Goal: Subscribe to service/newsletter

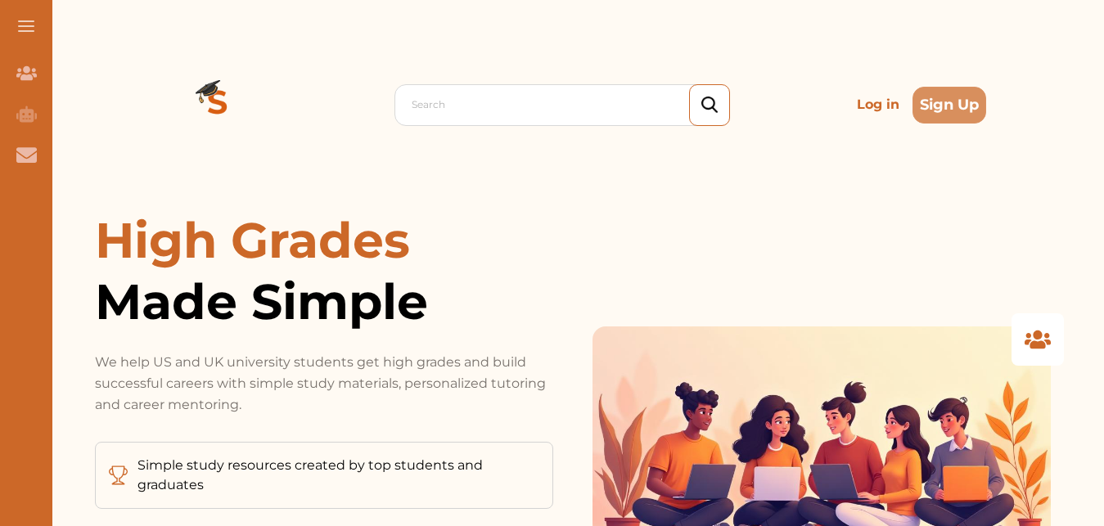
click at [928, 101] on button "Sign Up" at bounding box center [950, 105] width 74 height 37
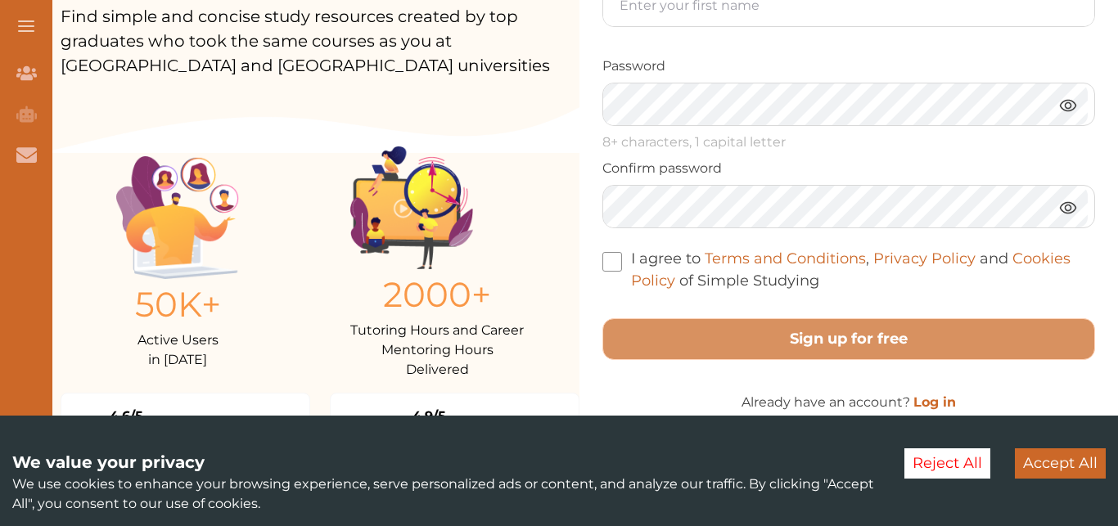
scroll to position [93, 0]
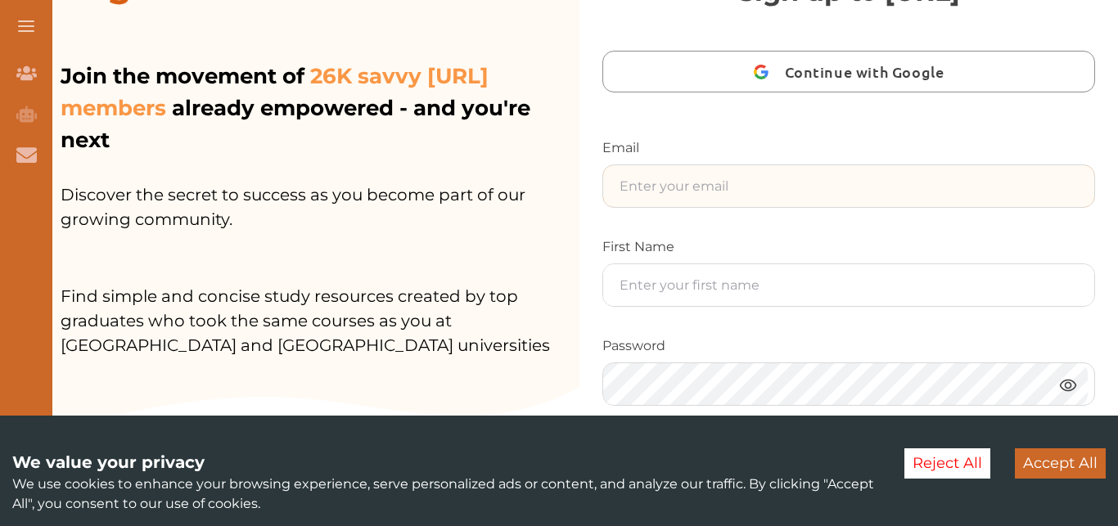
click at [679, 191] on input "text" at bounding box center [848, 186] width 491 height 42
type input "nanashaka21@gmail.com"
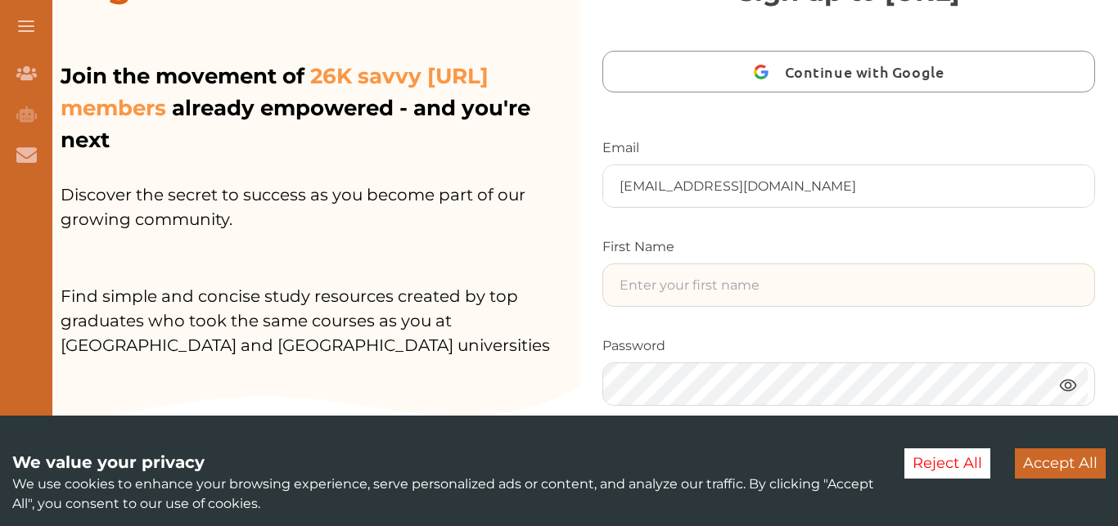
click at [659, 286] on input "text" at bounding box center [848, 285] width 491 height 42
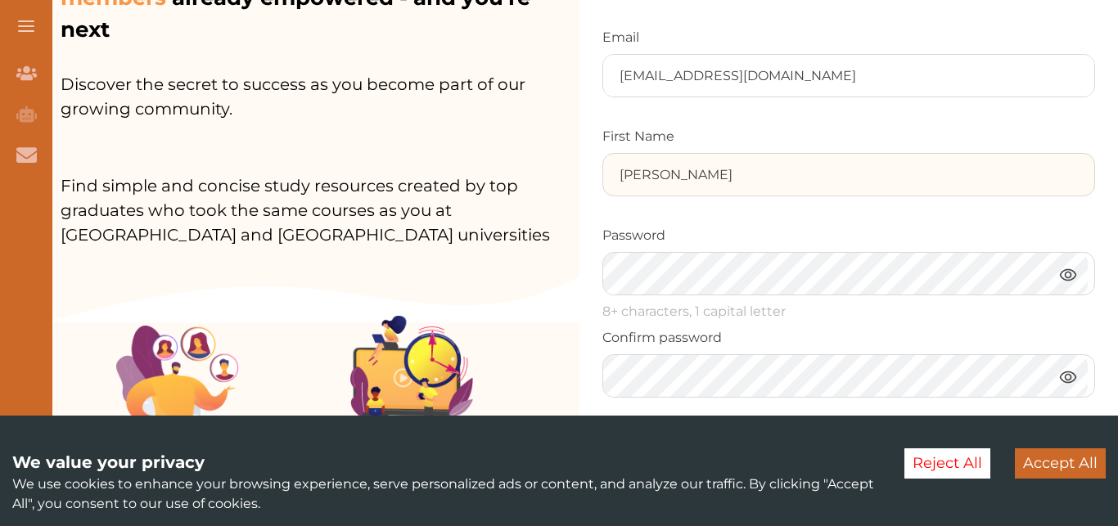
scroll to position [280, 0]
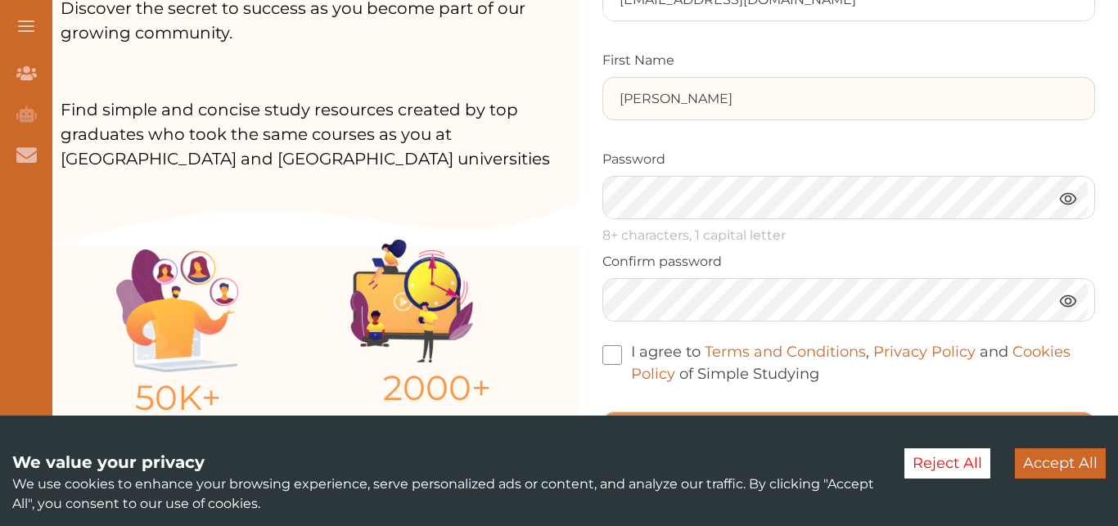
type input "[PERSON_NAME]"
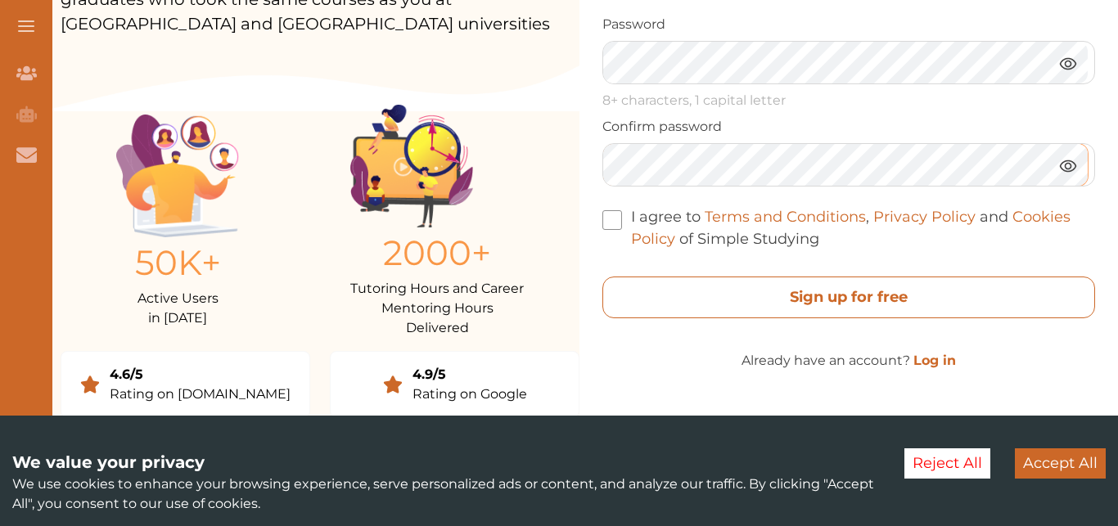
scroll to position [418, 0]
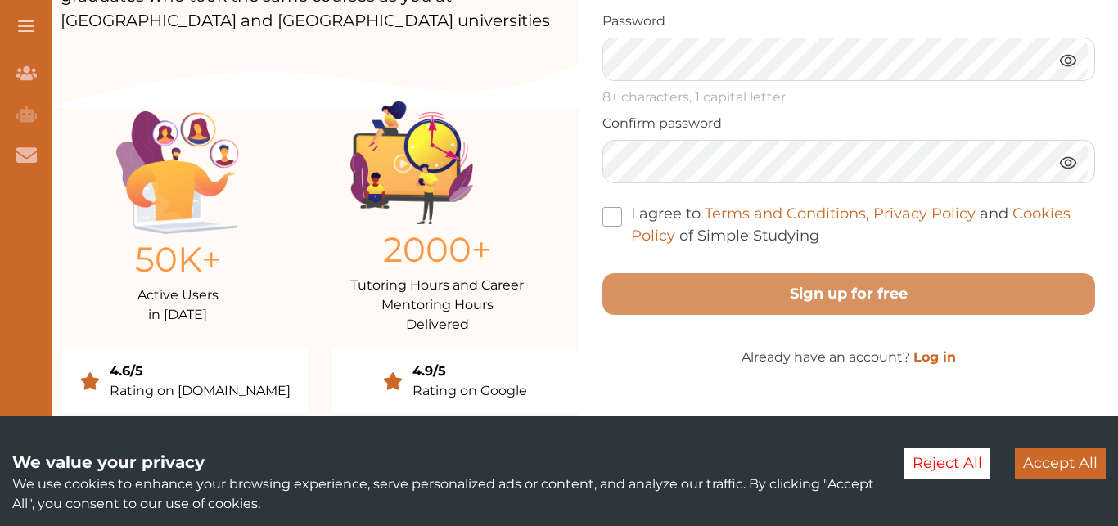
click at [610, 219] on span at bounding box center [612, 217] width 20 height 20
click at [819, 225] on input "I agree to Terms and Conditions , Privacy Policy and Cookies Policy of Simple S…" at bounding box center [819, 225] width 0 height 0
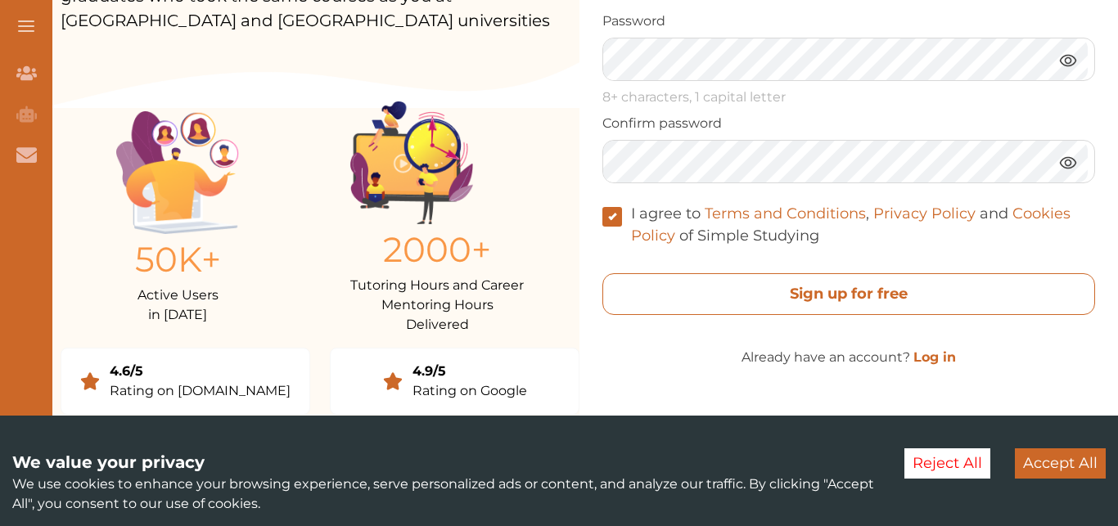
click at [647, 295] on free "Sign up for free" at bounding box center [848, 294] width 493 height 42
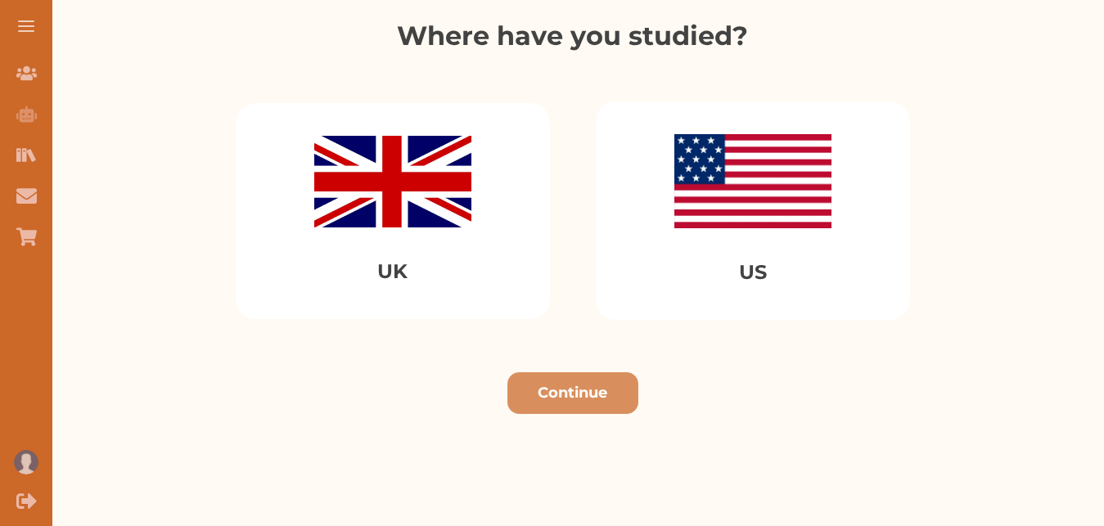
scroll to position [167, 0]
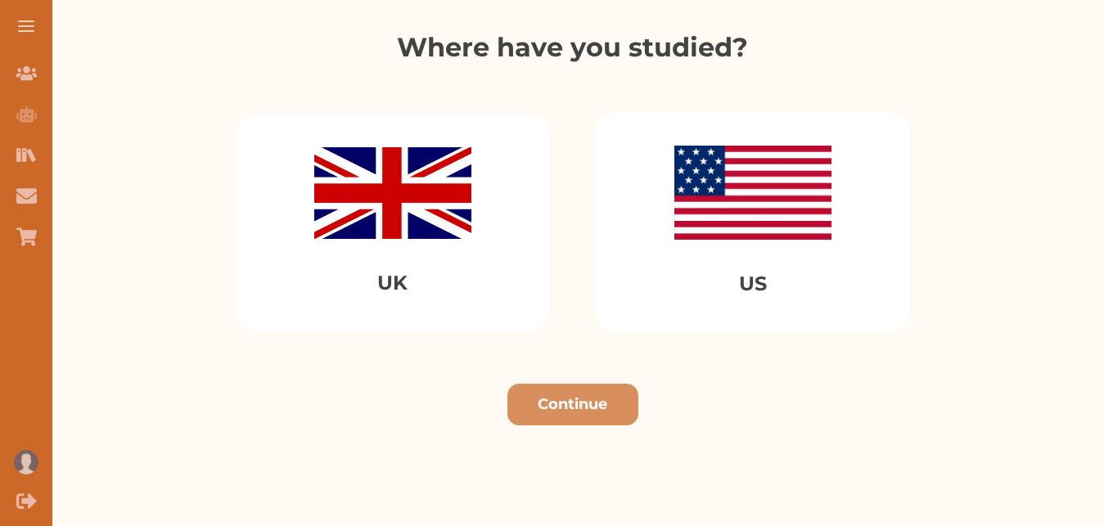
click at [390, 166] on img at bounding box center [392, 193] width 157 height 92
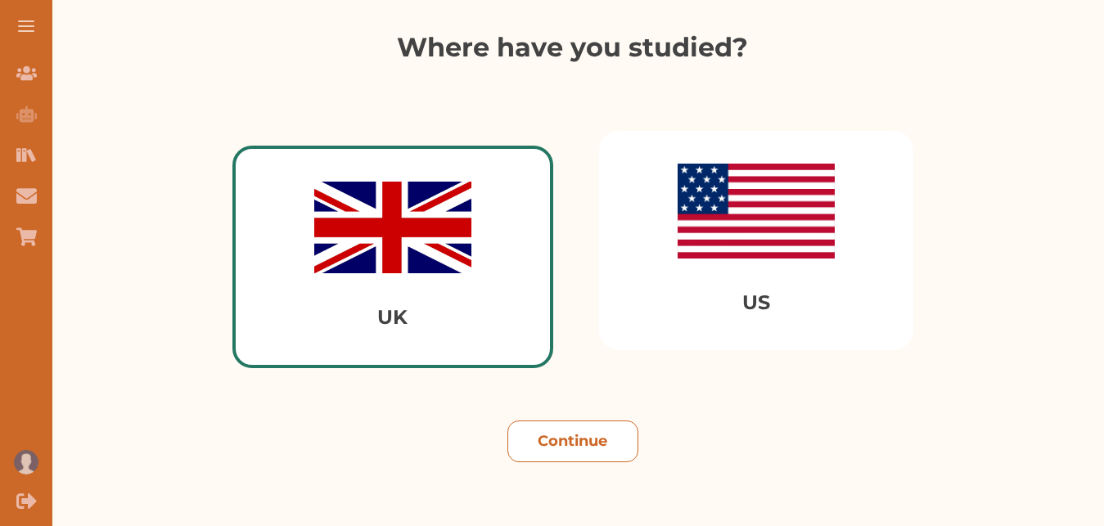
click at [574, 440] on button "Continue" at bounding box center [572, 442] width 131 height 42
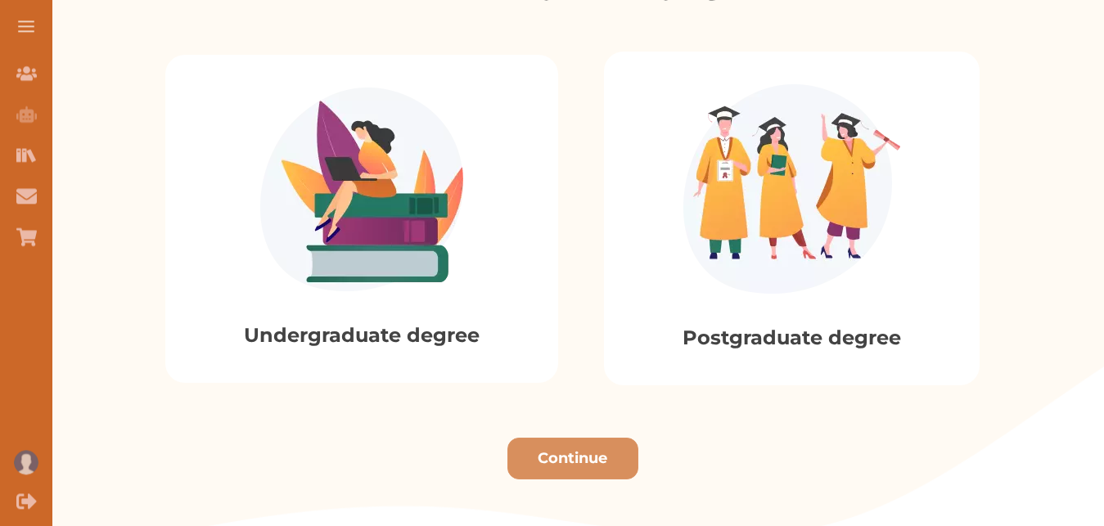
scroll to position [417, 0]
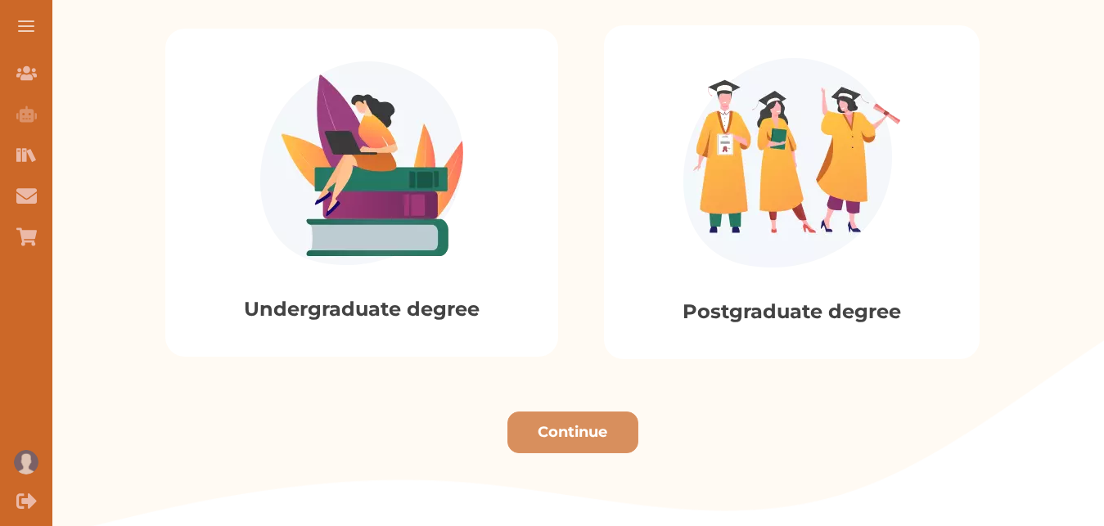
click at [390, 214] on img at bounding box center [361, 163] width 203 height 204
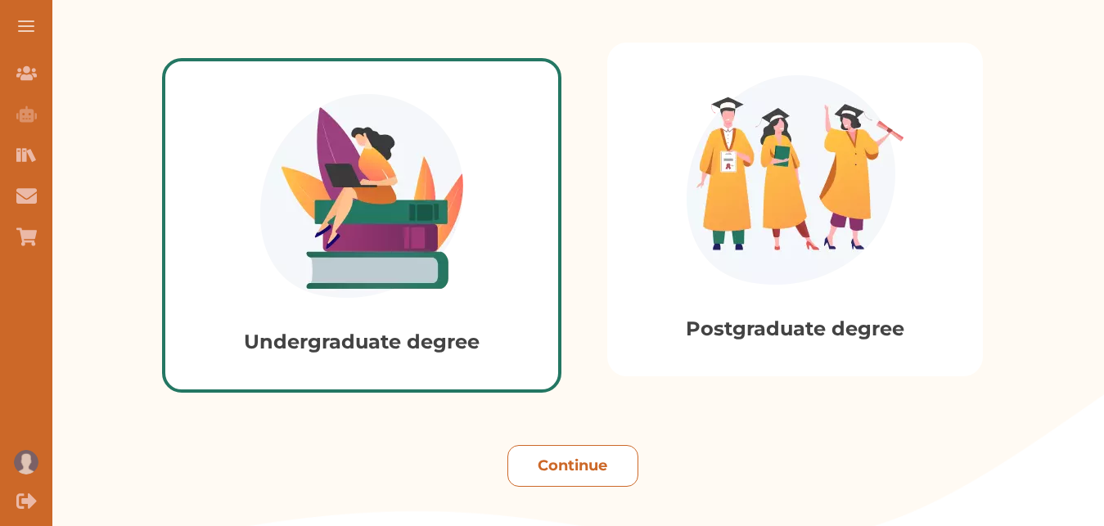
click at [590, 464] on button "Continue" at bounding box center [572, 466] width 131 height 42
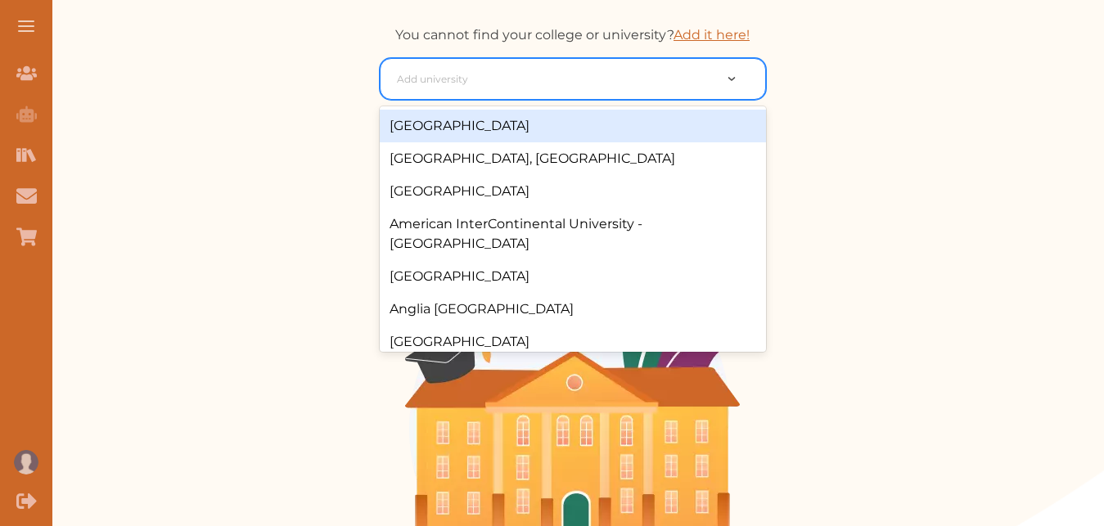
click at [731, 74] on div at bounding box center [743, 78] width 44 height 17
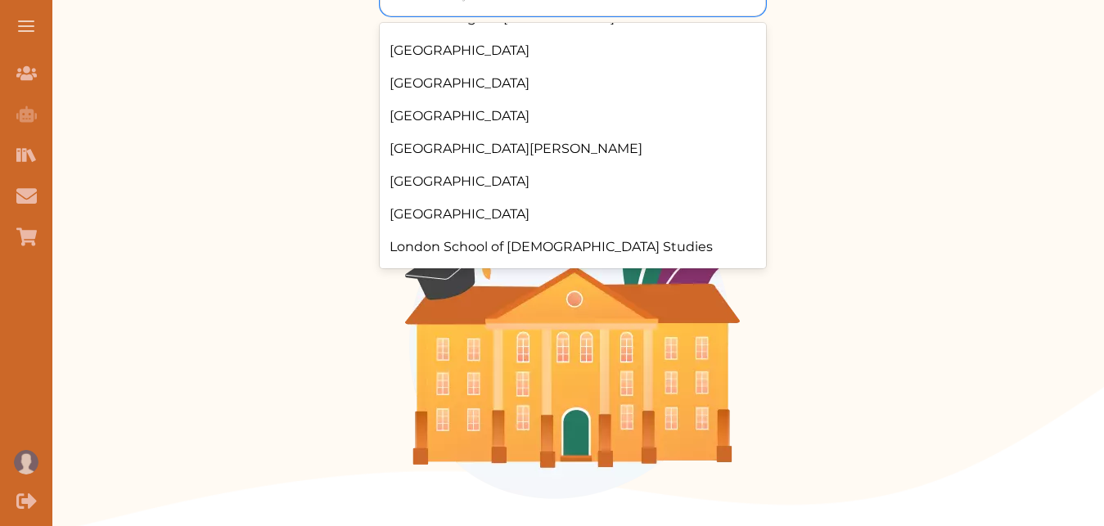
scroll to position [451, 0]
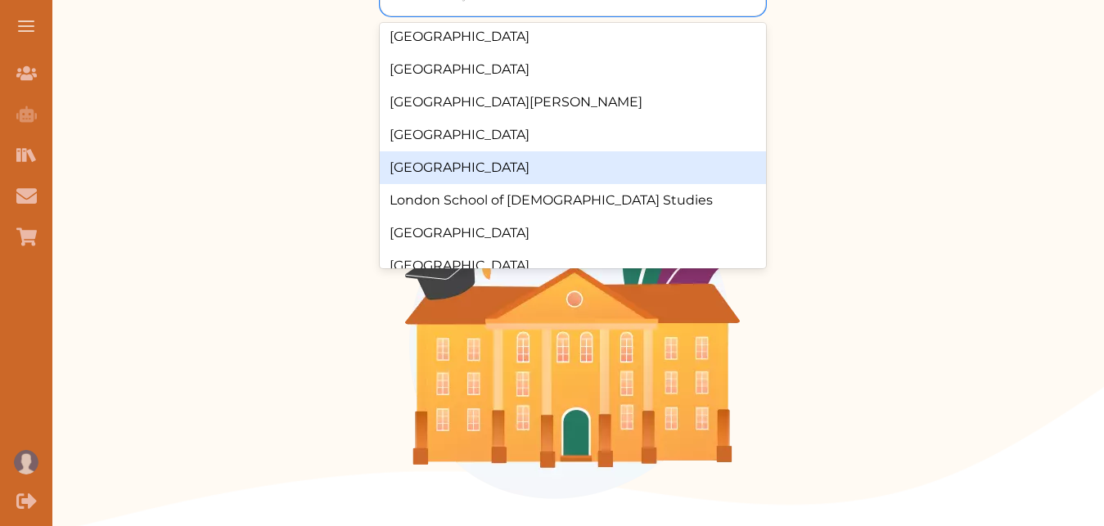
click at [511, 151] on div "[GEOGRAPHIC_DATA]" at bounding box center [573, 167] width 386 height 33
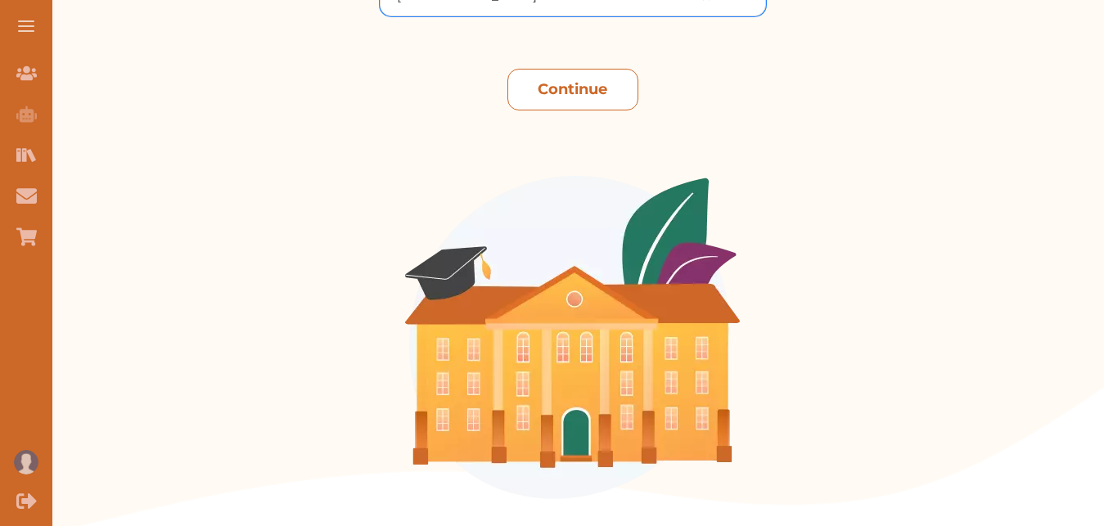
click at [571, 82] on button "Continue" at bounding box center [572, 90] width 131 height 42
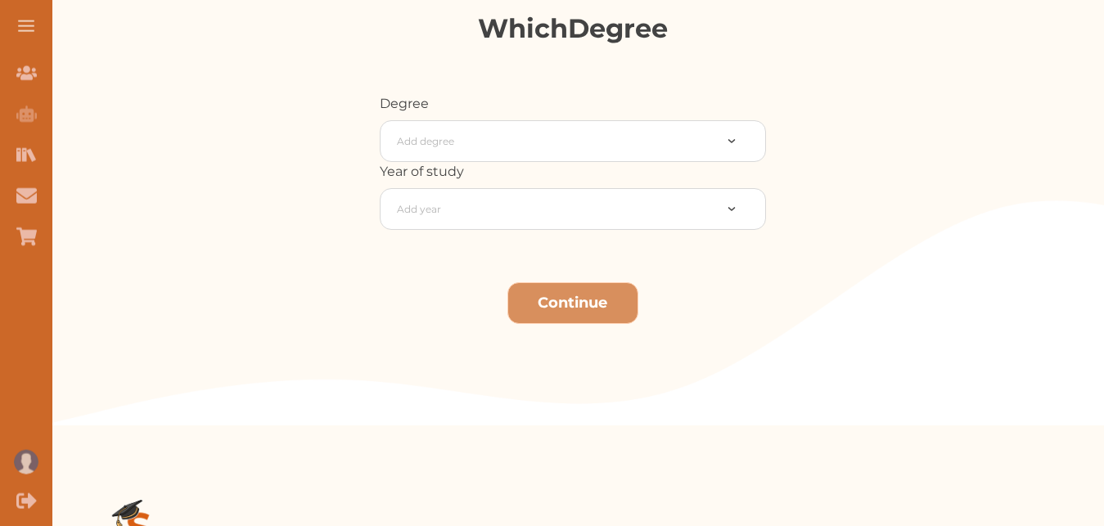
scroll to position [334, 0]
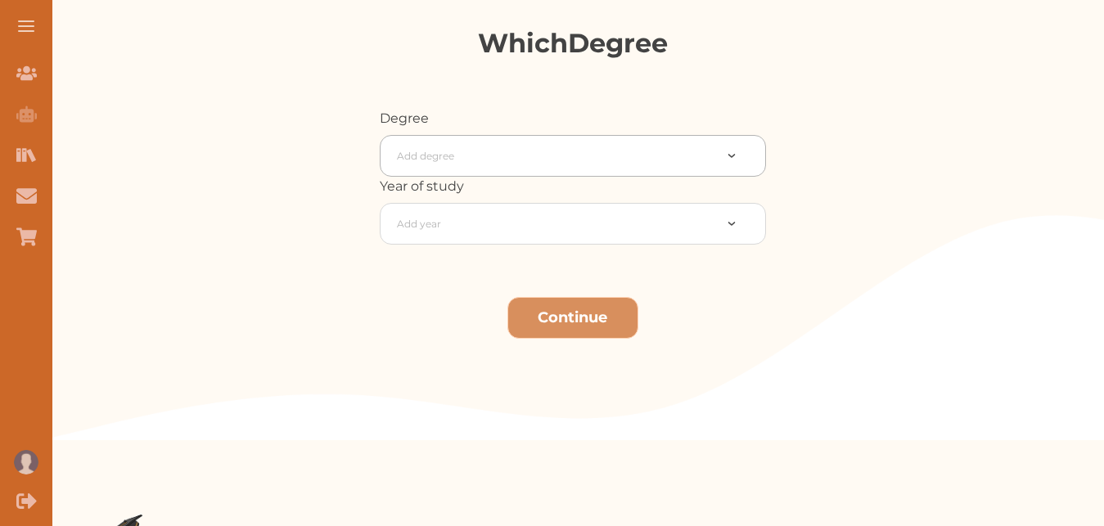
click at [737, 156] on div at bounding box center [743, 155] width 44 height 17
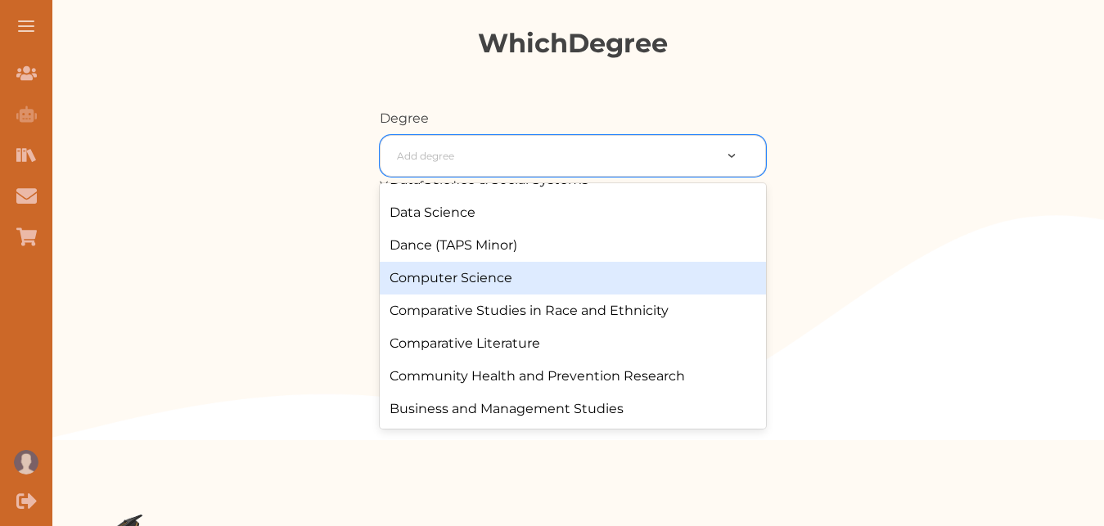
scroll to position [4795, 0]
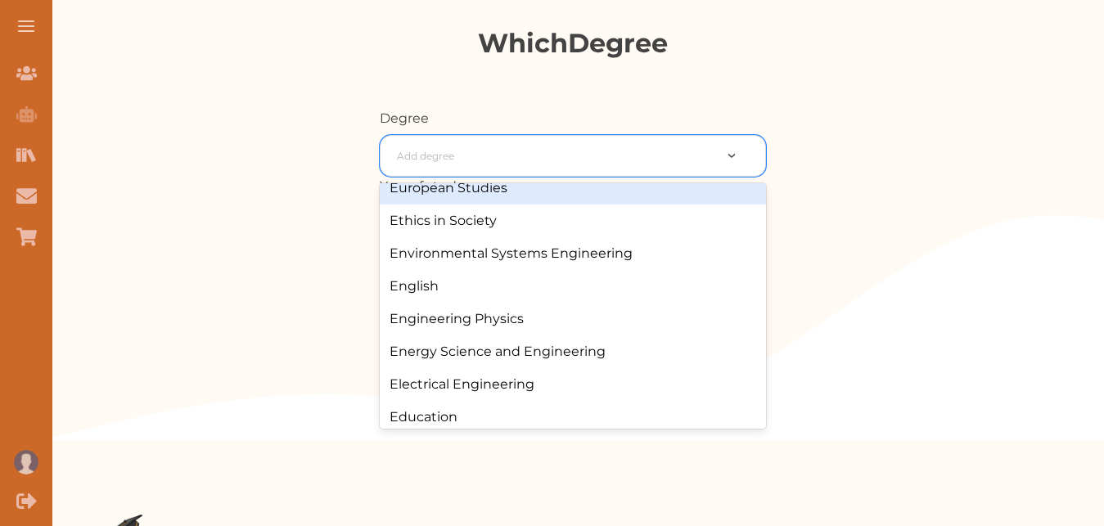
click at [1053, 61] on div "Which Degree Degree 168 results available. Use Up and Down to choose options, p…" at bounding box center [572, 232] width 1063 height 417
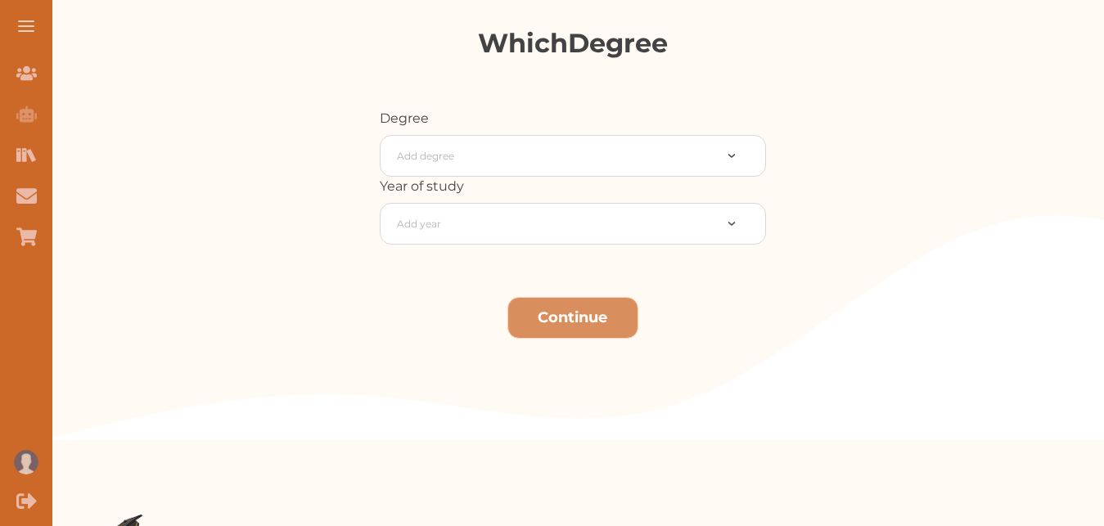
scroll to position [0, 0]
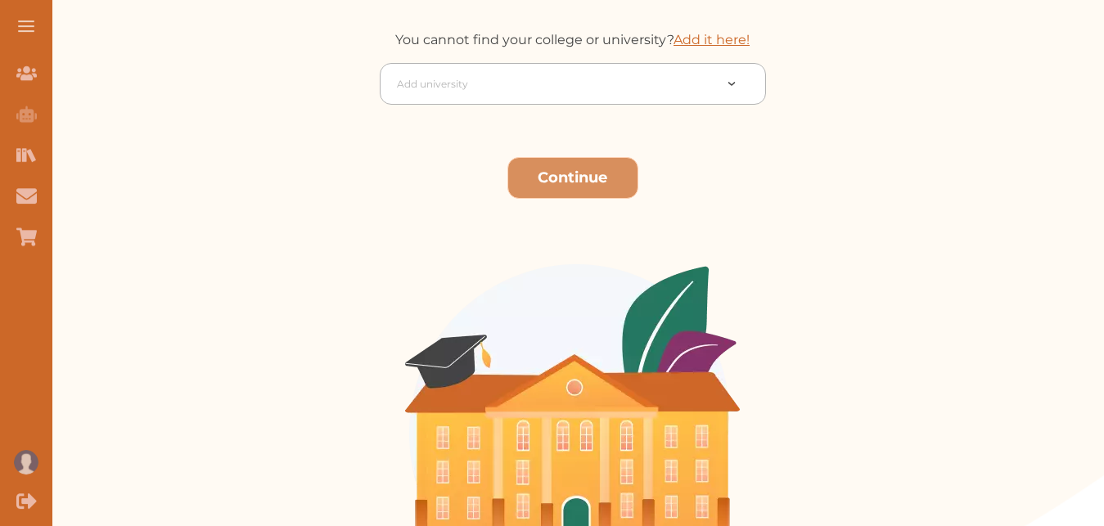
scroll to position [250, 0]
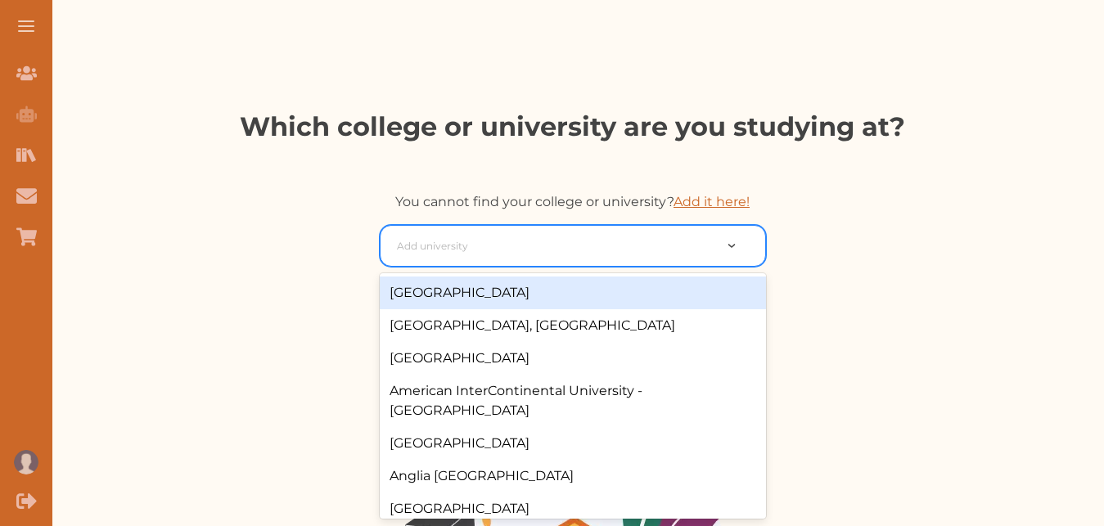
click at [733, 246] on img at bounding box center [732, 246] width 8 height 4
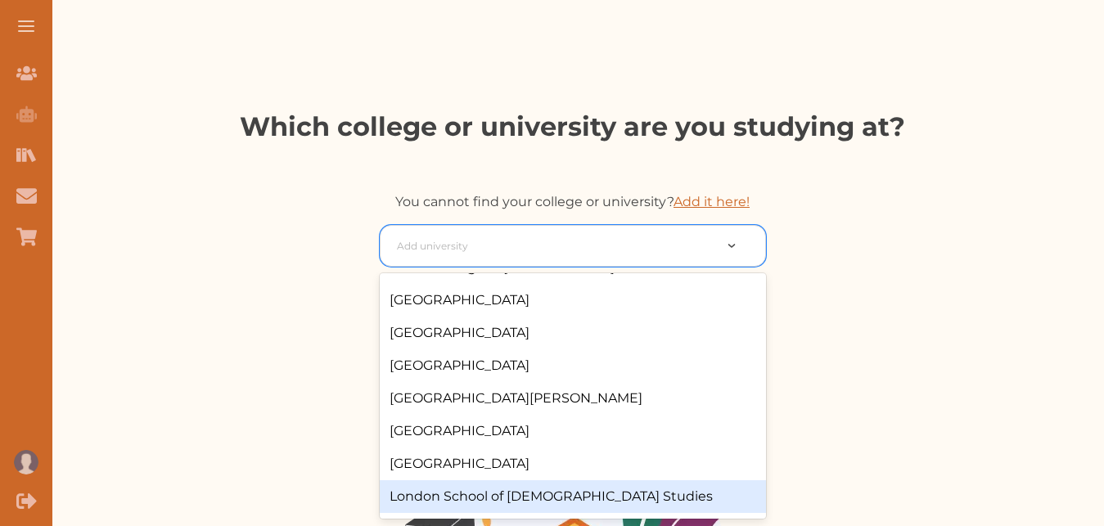
scroll to position [373, 0]
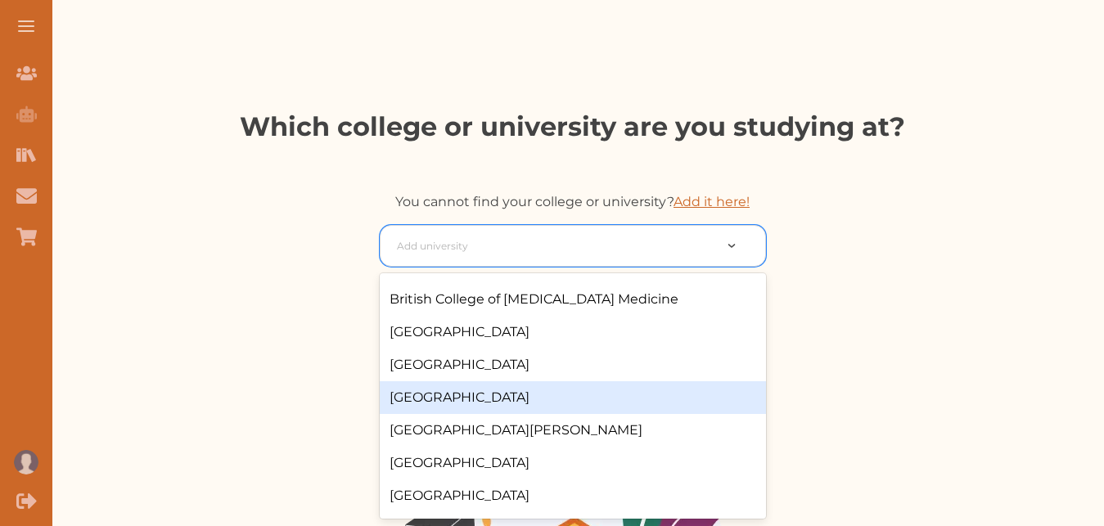
click at [584, 381] on div "[GEOGRAPHIC_DATA]" at bounding box center [573, 397] width 386 height 33
click at [584, 380] on div "204 results available. Use Up and Down to choose options, press Enter to select…" at bounding box center [573, 505] width 828 height 561
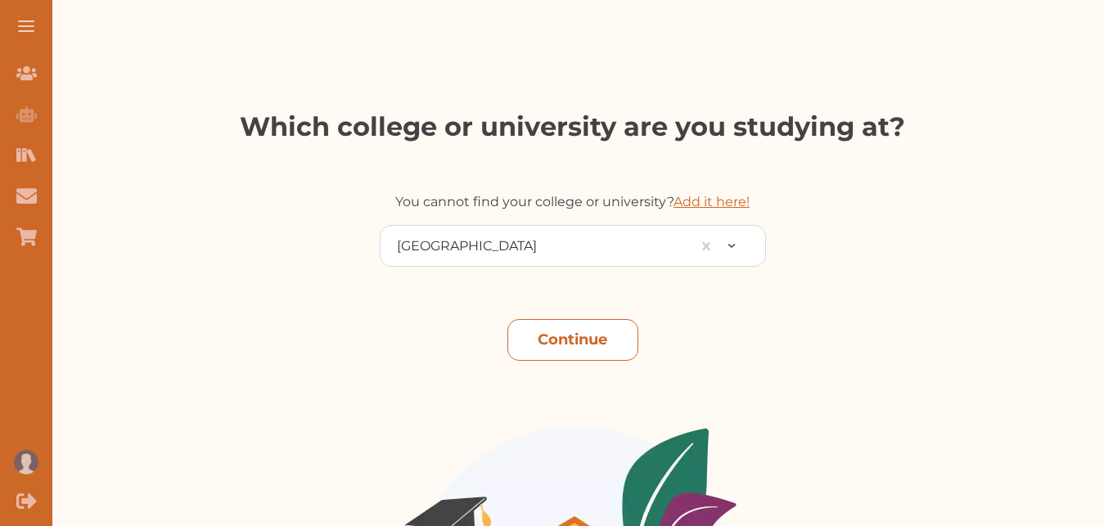
click at [598, 339] on button "Continue" at bounding box center [572, 340] width 131 height 42
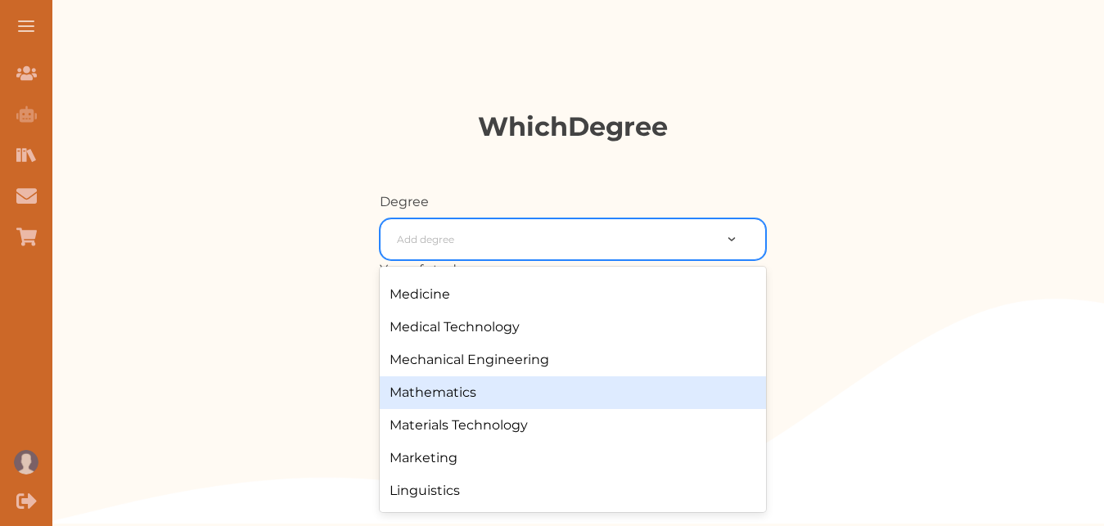
scroll to position [1493, 0]
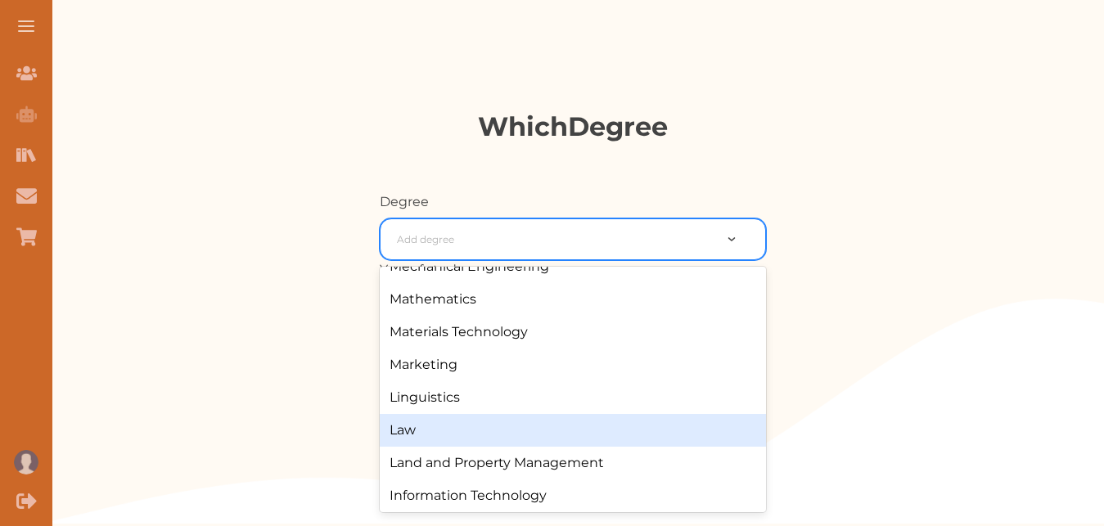
click at [520, 431] on div "Law" at bounding box center [573, 430] width 386 height 33
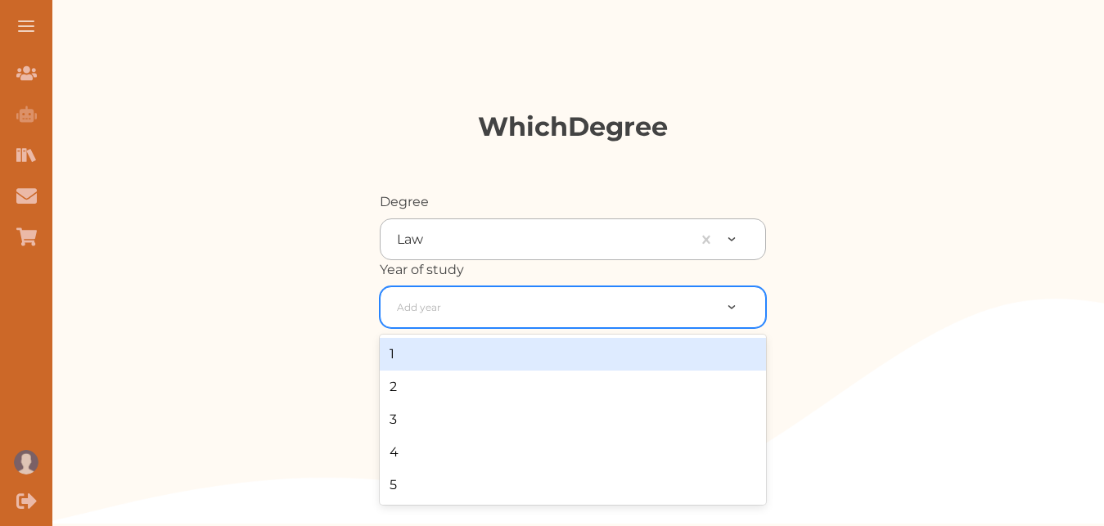
click at [729, 309] on div at bounding box center [743, 307] width 44 height 17
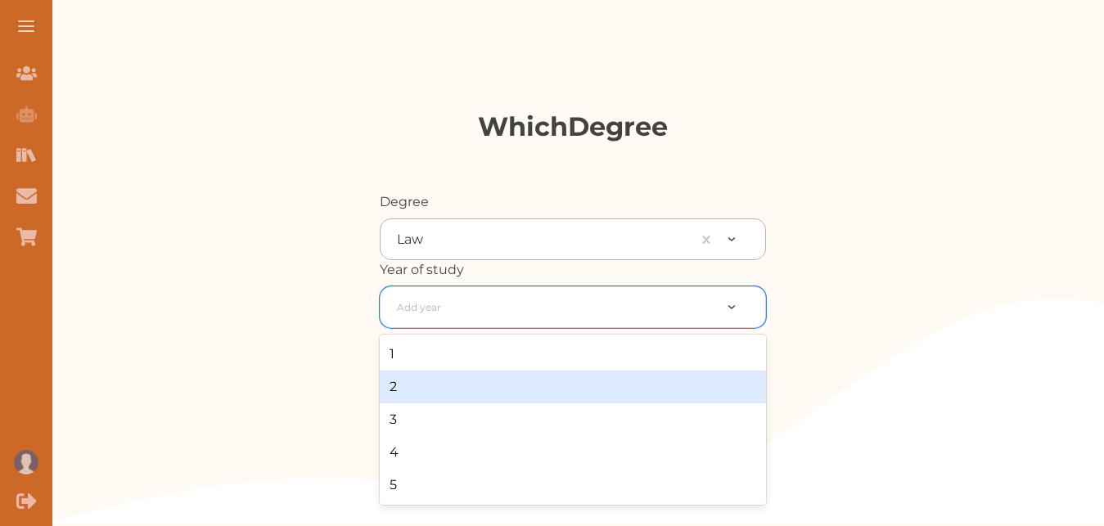
click at [406, 381] on div "2" at bounding box center [573, 387] width 386 height 33
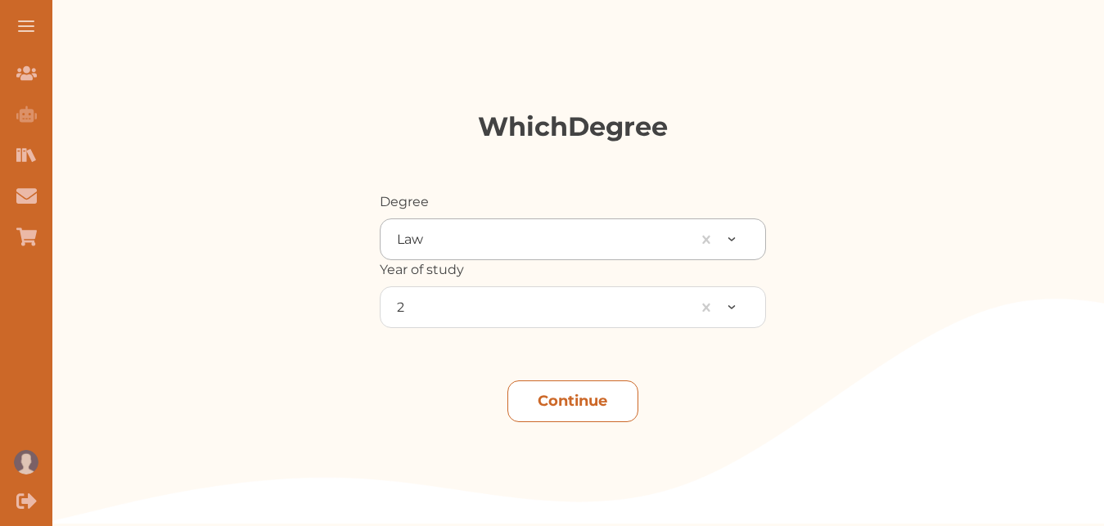
click at [567, 400] on button "Continue" at bounding box center [572, 402] width 131 height 42
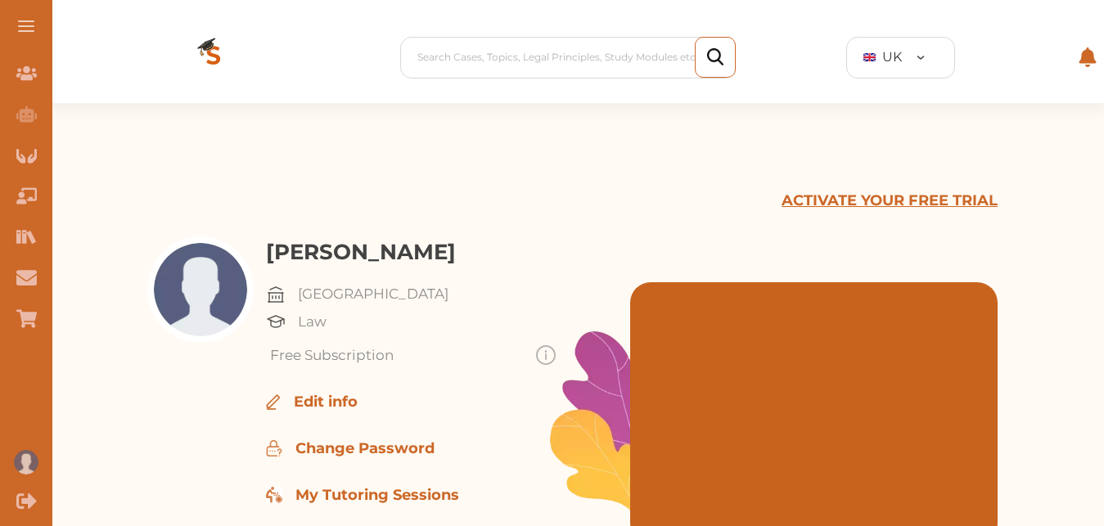
click at [868, 200] on p "ACTIVATE YOUR FREE TRIAL" at bounding box center [890, 201] width 216 height 22
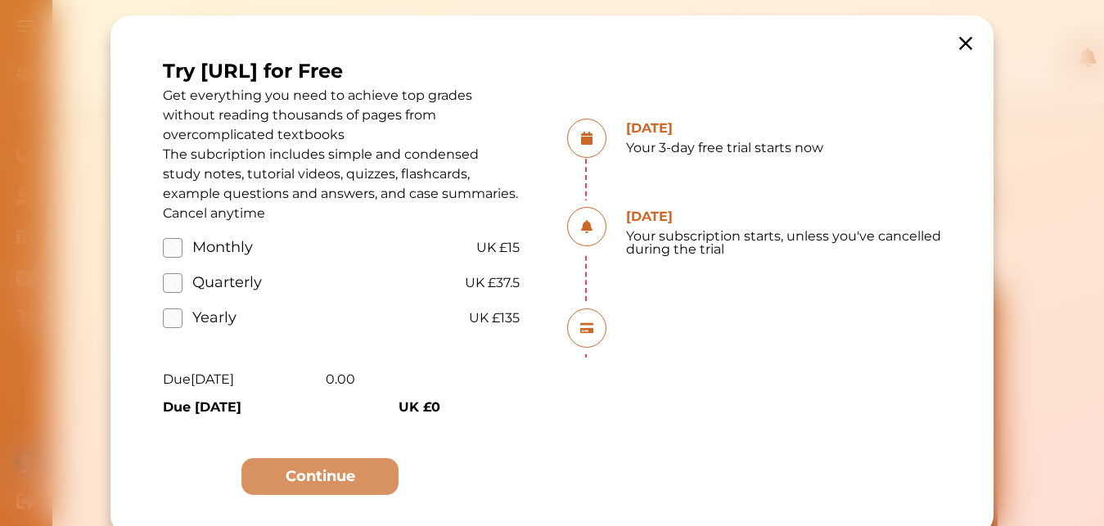
click at [922, 57] on div "Try [URL] for Free Get everything you need to achieve top grades without readin…" at bounding box center [551, 276] width 883 height 521
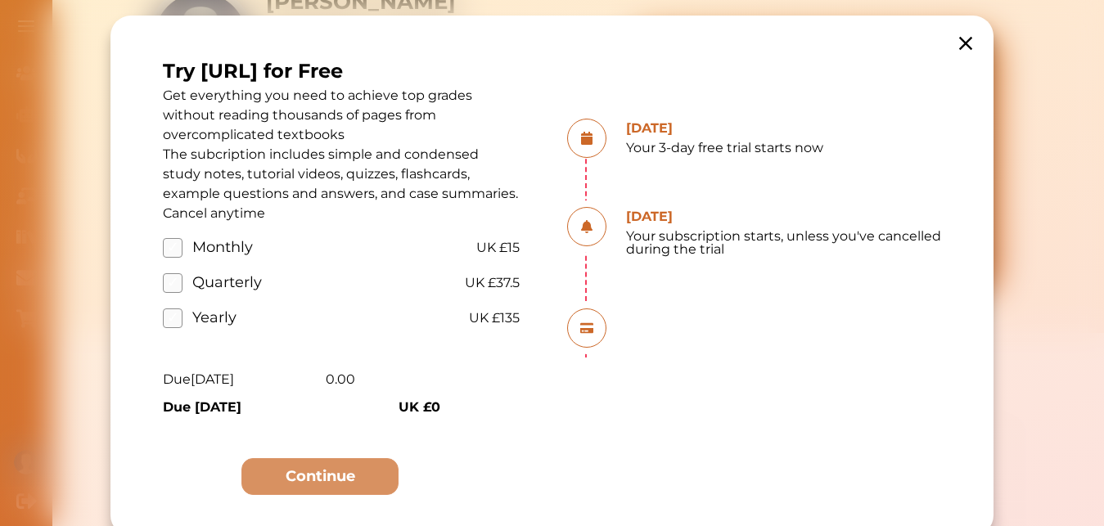
click at [955, 43] on icon at bounding box center [965, 43] width 23 height 23
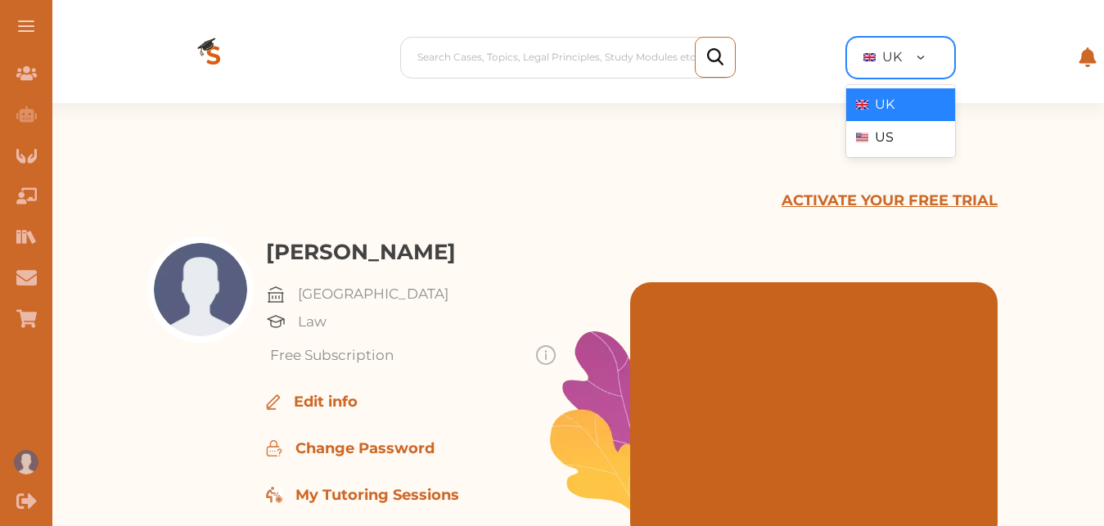
click at [922, 52] on div at bounding box center [932, 57] width 44 height 17
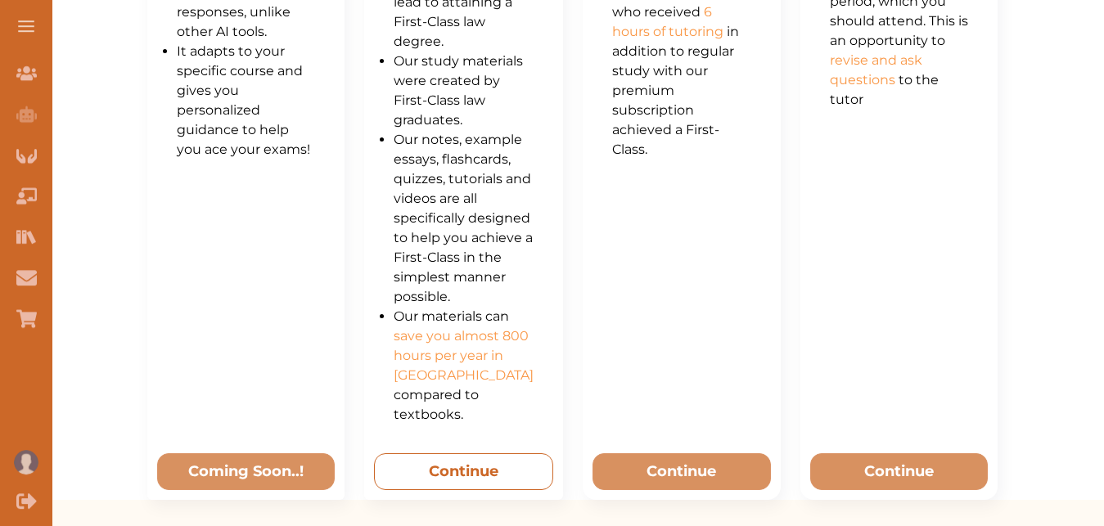
scroll to position [1085, 0]
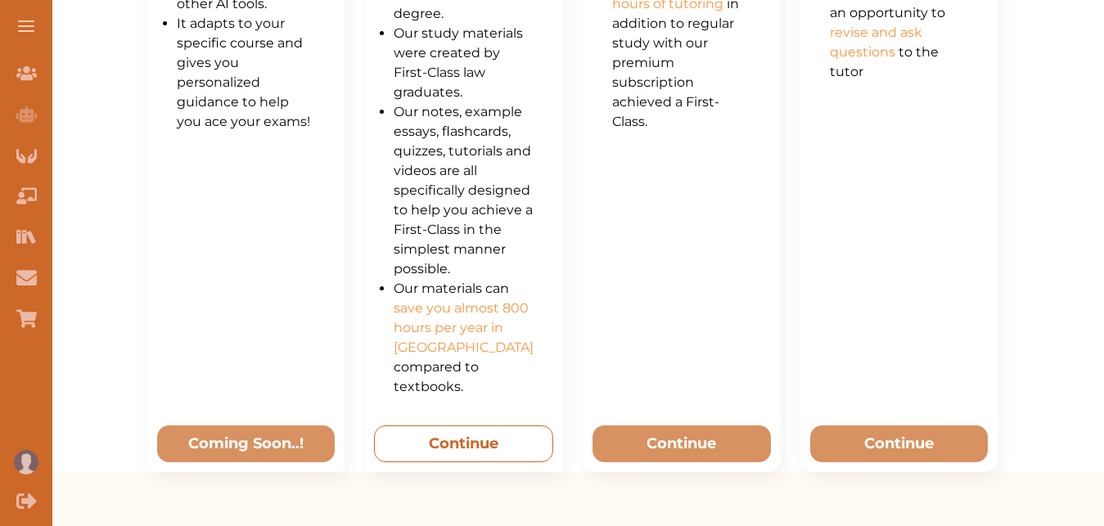
click at [449, 430] on button "Continue" at bounding box center [463, 444] width 179 height 37
